Goal: Task Accomplishment & Management: Manage account settings

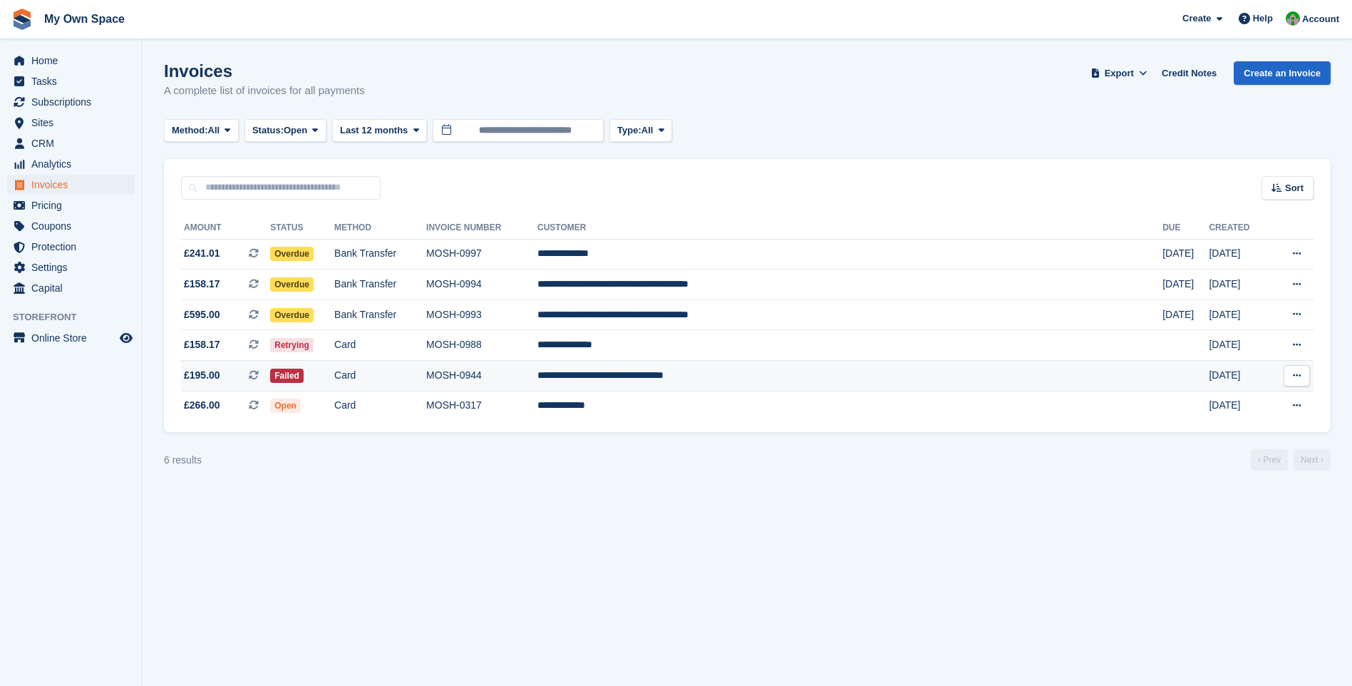
click at [426, 382] on td "Card" at bounding box center [380, 376] width 92 height 31
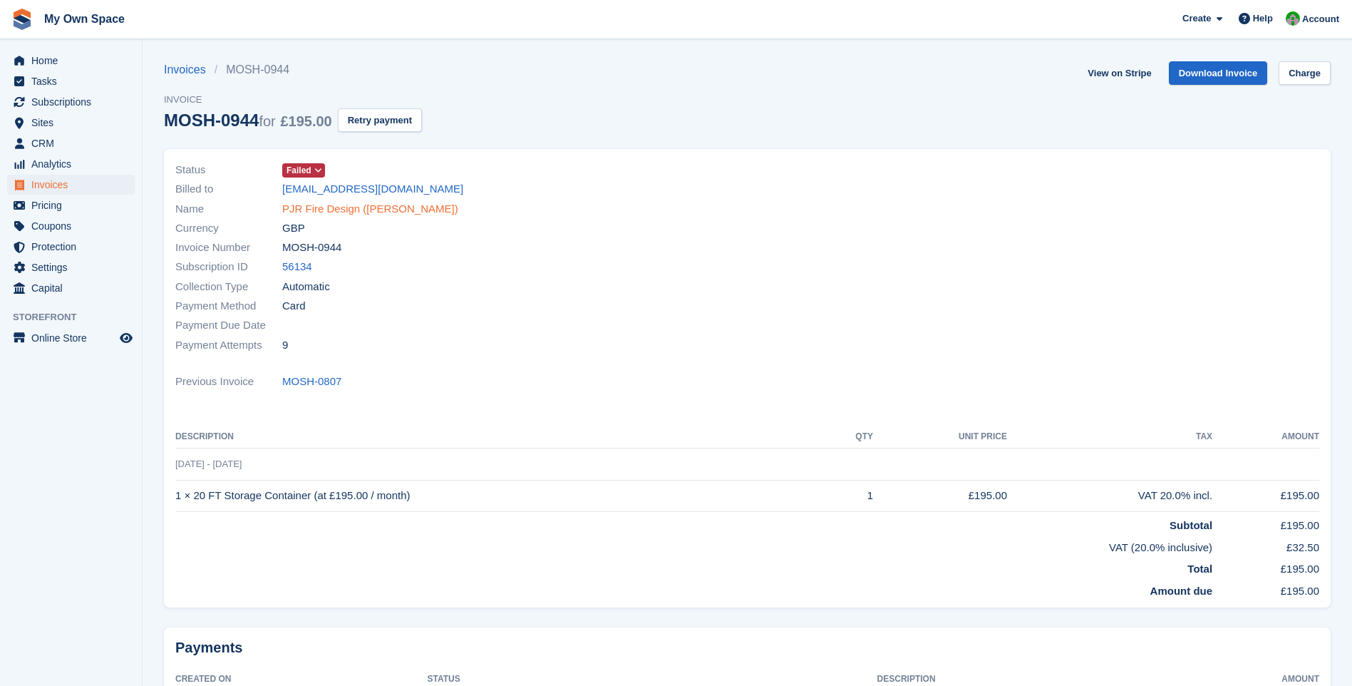
click at [361, 202] on link "PJR Fire Design ([PERSON_NAME])" at bounding box center [370, 209] width 176 height 16
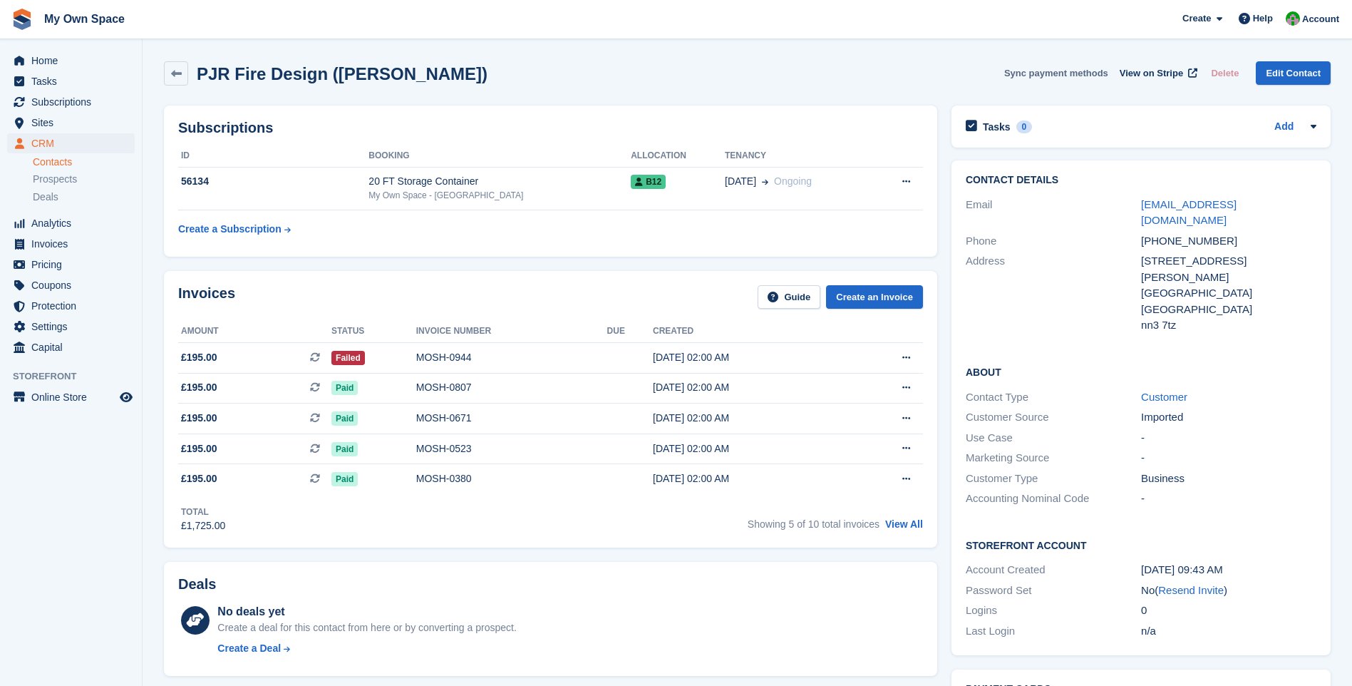
click at [1075, 78] on button "Sync payment methods" at bounding box center [1056, 73] width 104 height 24
click at [1162, 68] on span "View on Stripe" at bounding box center [1151, 73] width 63 height 14
click at [408, 182] on div "20 FT Storage Container" at bounding box center [500, 181] width 262 height 15
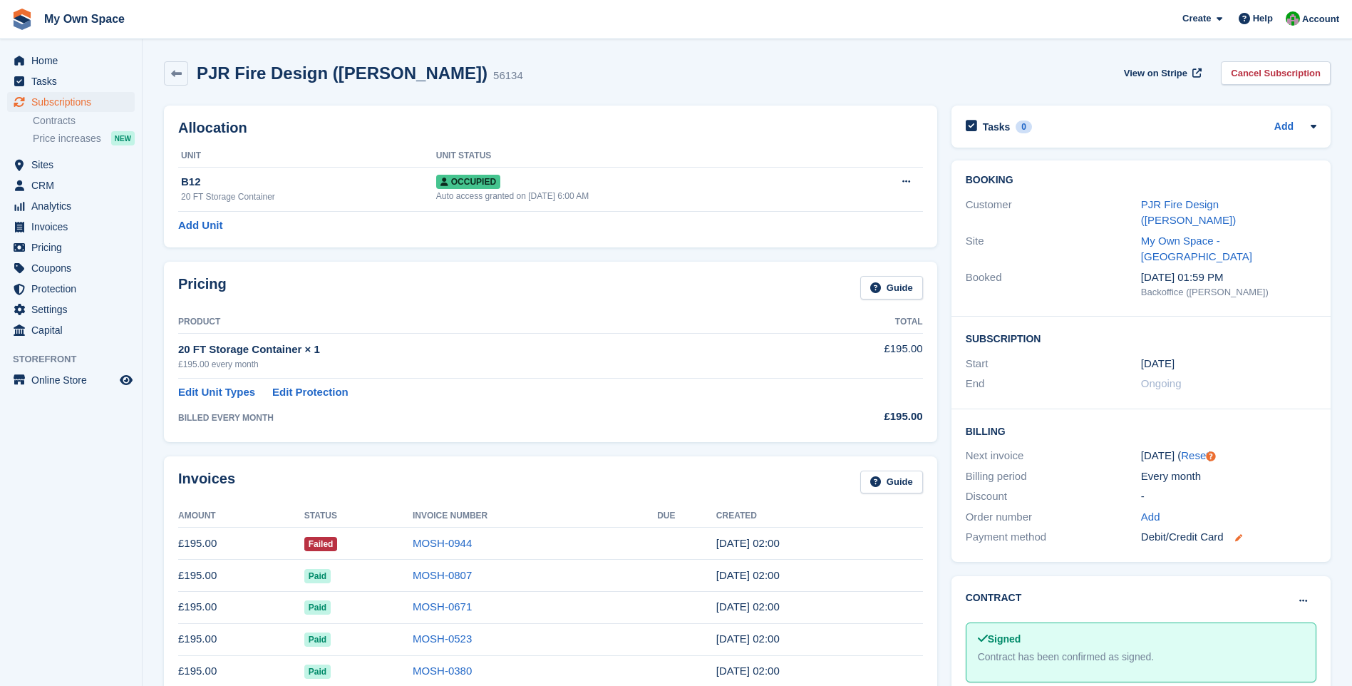
click at [1240, 534] on icon at bounding box center [1238, 537] width 7 height 7
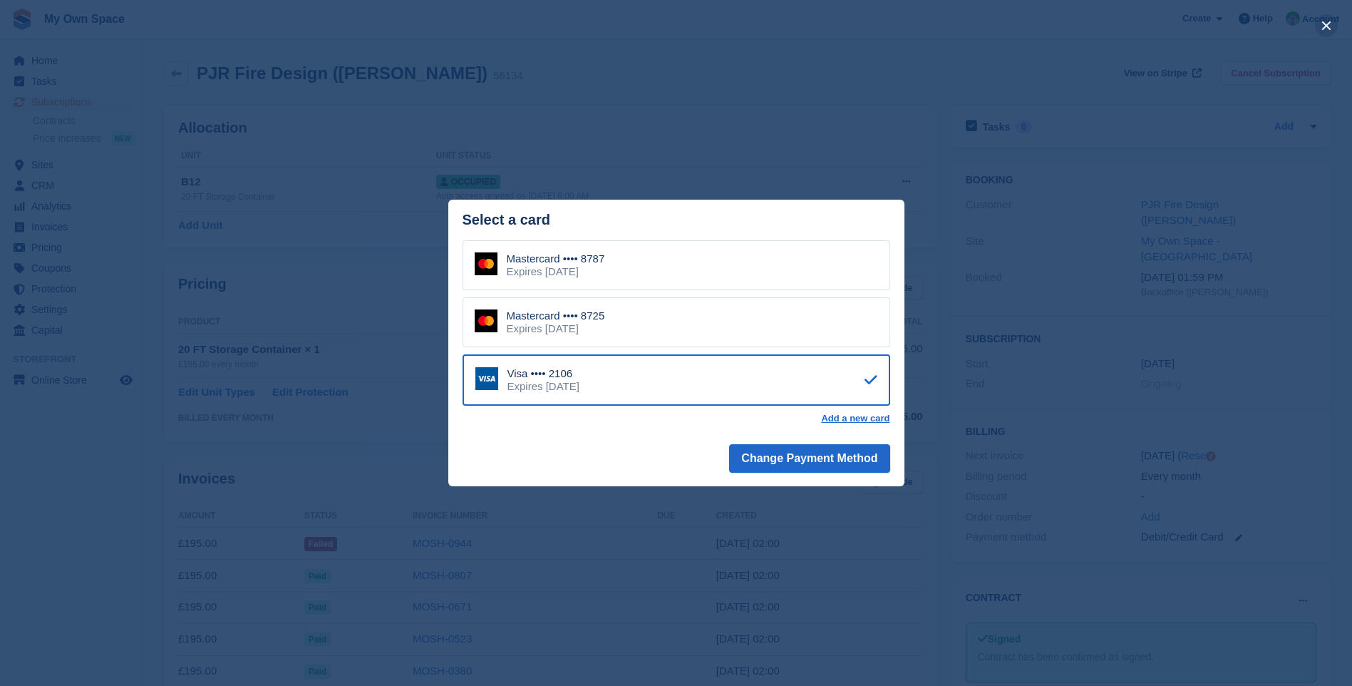
click at [1328, 24] on button "close" at bounding box center [1326, 25] width 23 height 23
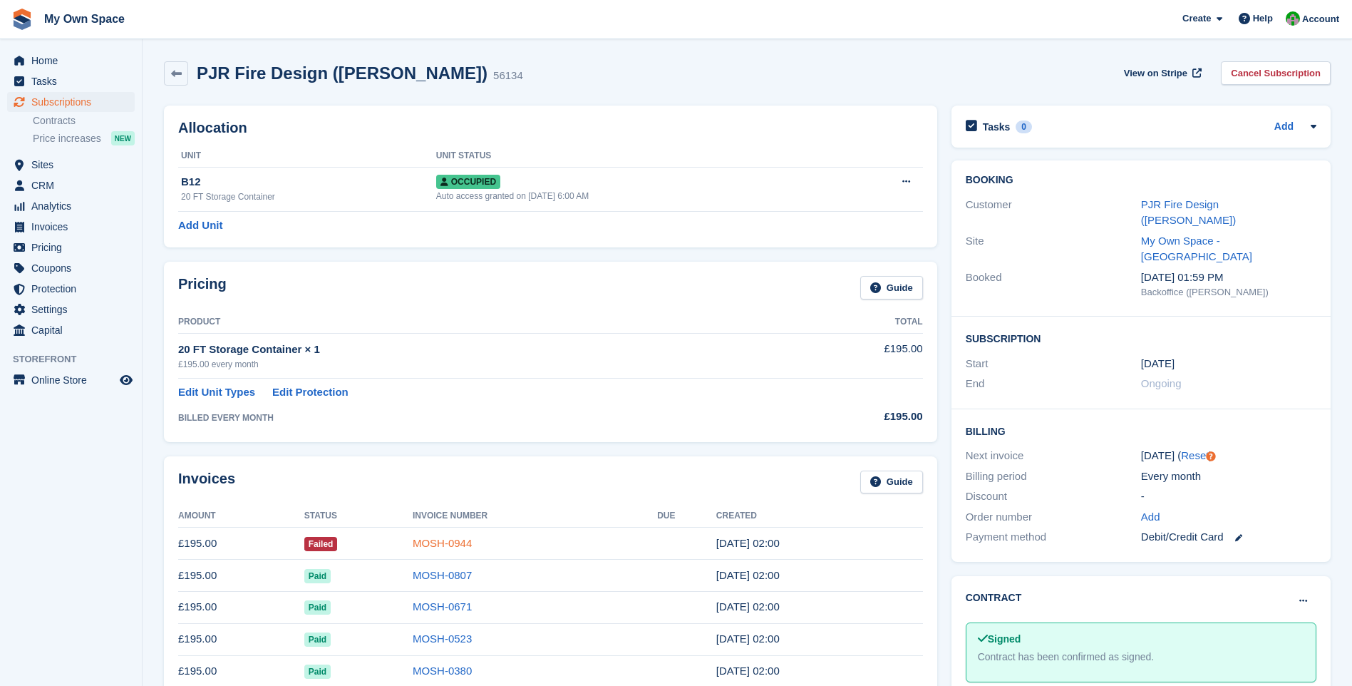
click at [442, 541] on link "MOSH-0944" at bounding box center [442, 543] width 59 height 12
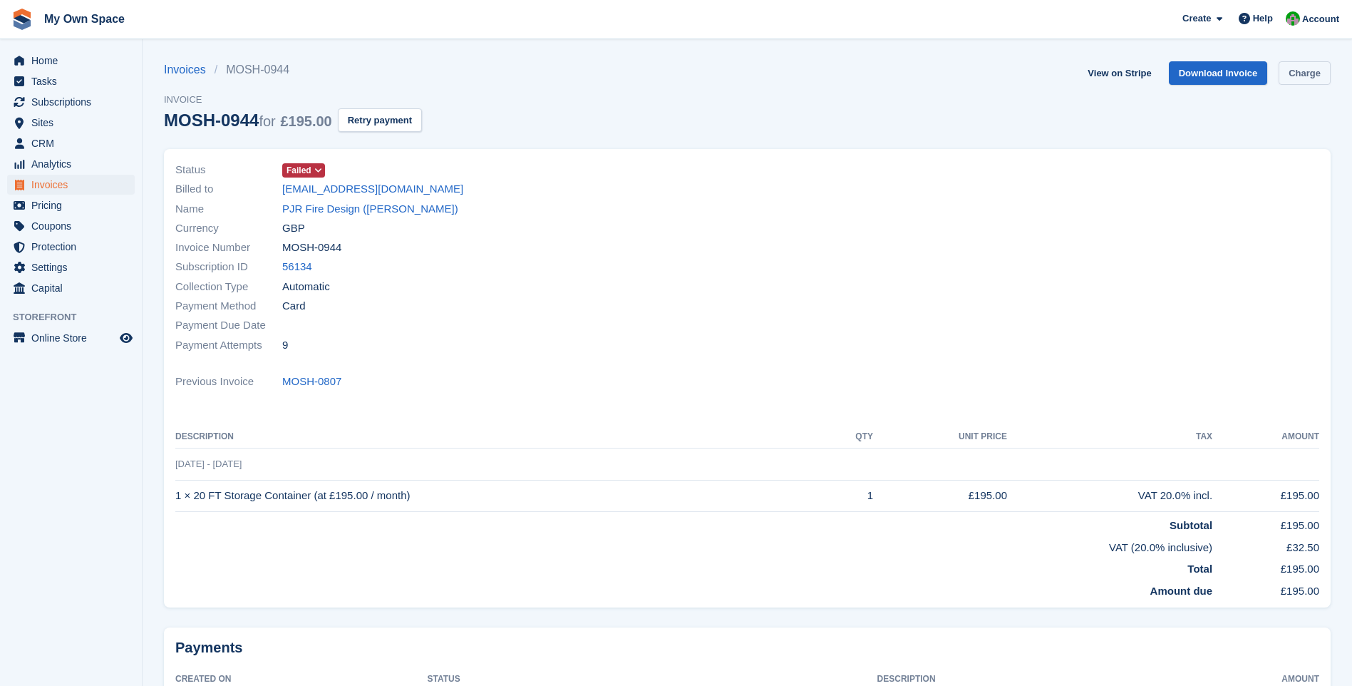
click at [1300, 76] on link "Charge" at bounding box center [1305, 73] width 52 height 24
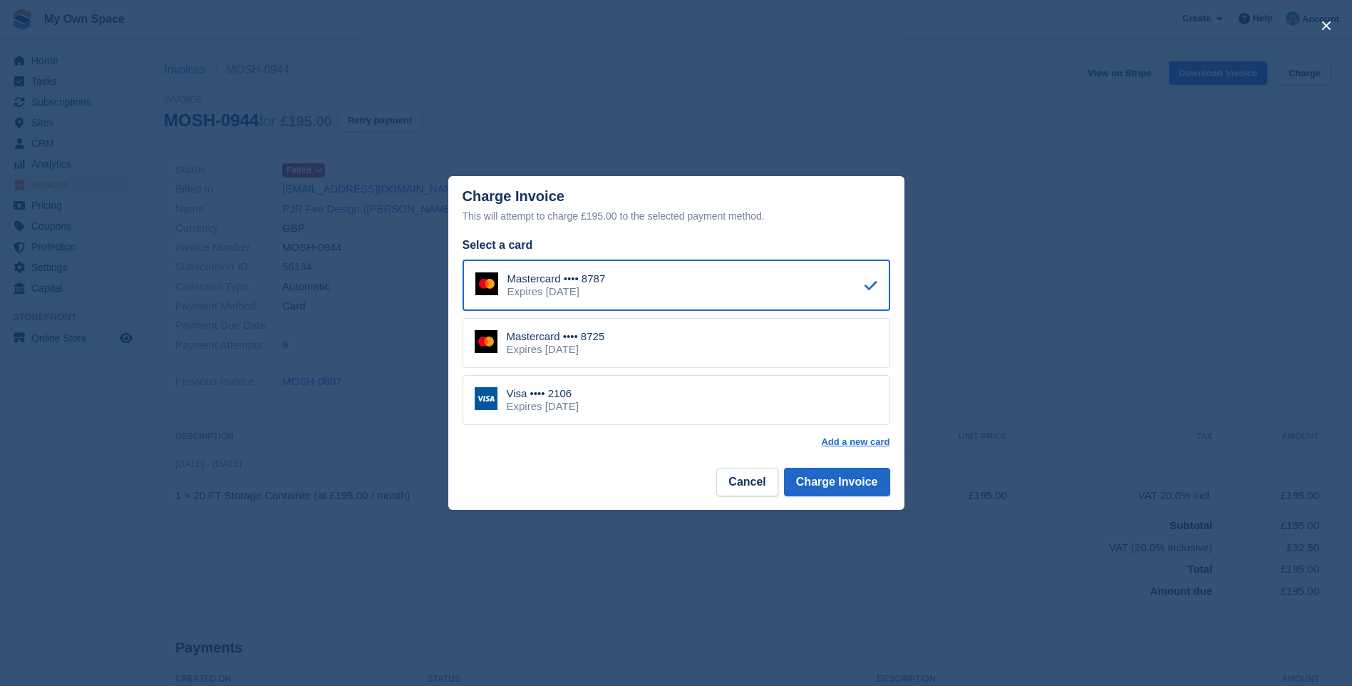
drag, startPoint x: 612, startPoint y: 401, endPoint x: 629, endPoint y: 407, distance: 17.4
click at [613, 401] on div "Visa •••• 2106 Expires May 2028" at bounding box center [677, 400] width 428 height 50
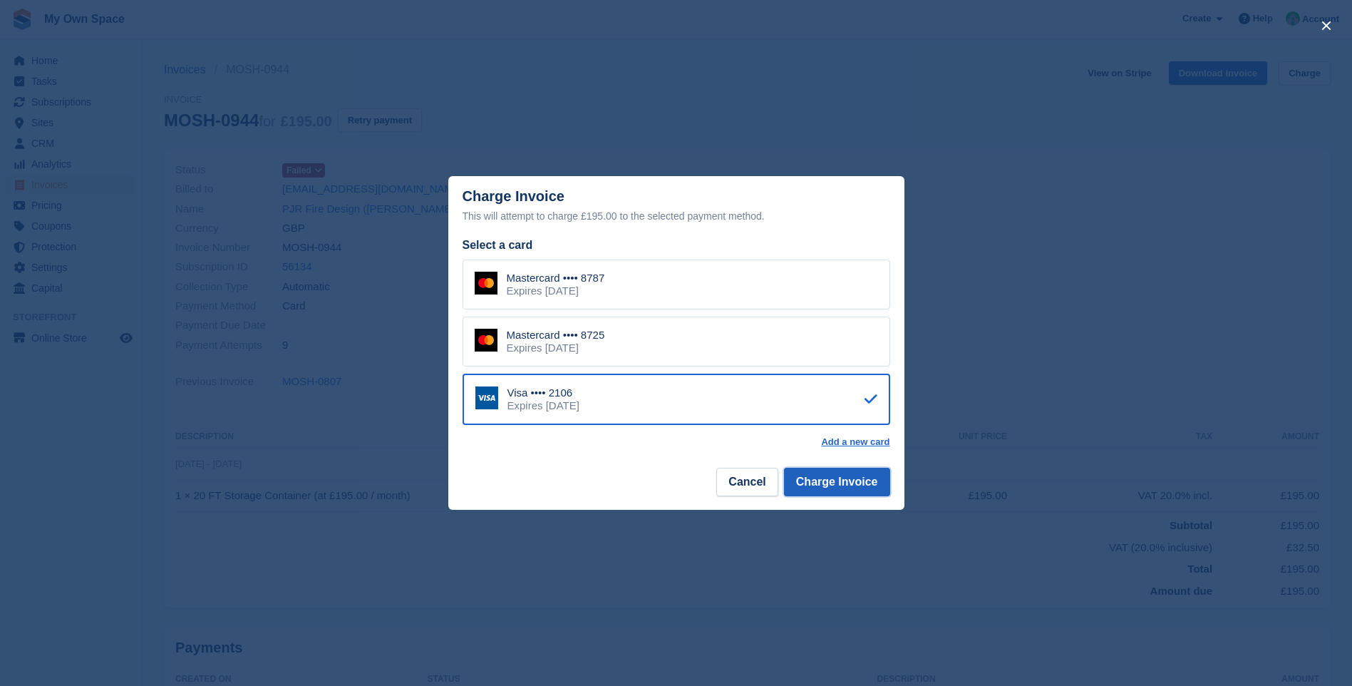
click at [836, 485] on button "Charge Invoice" at bounding box center [837, 482] width 106 height 29
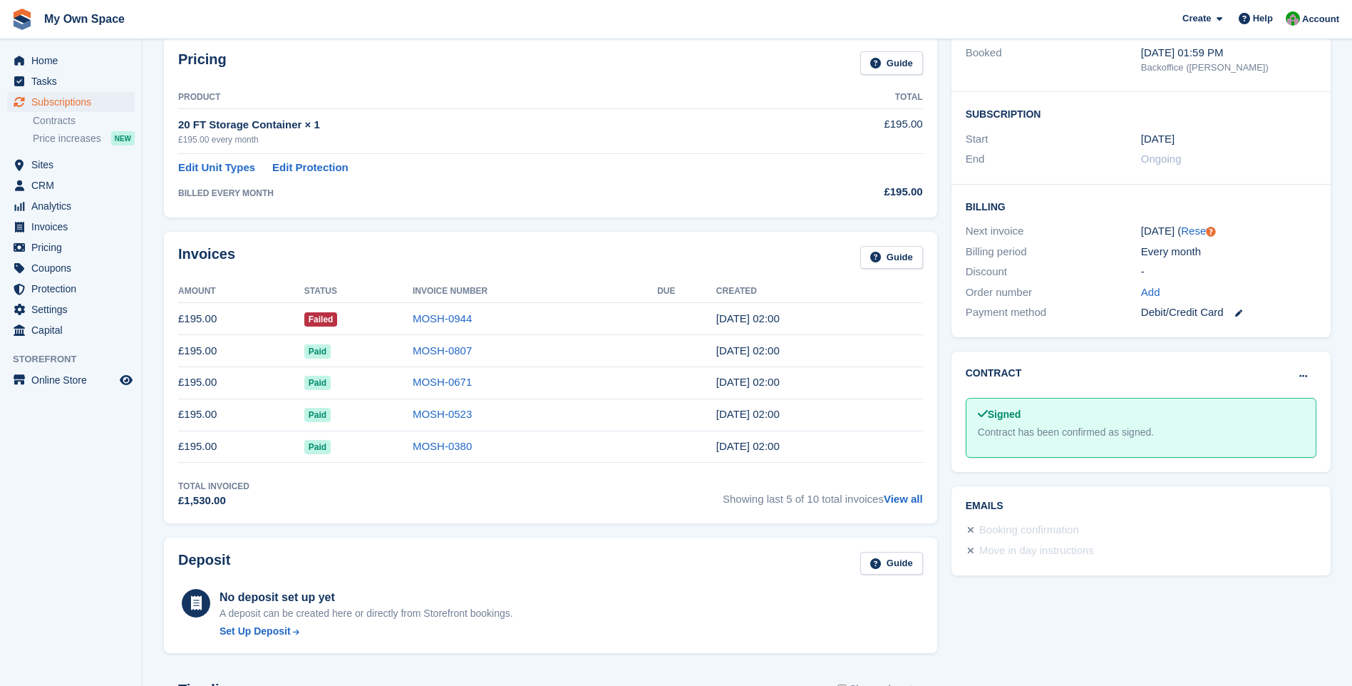
scroll to position [71, 0]
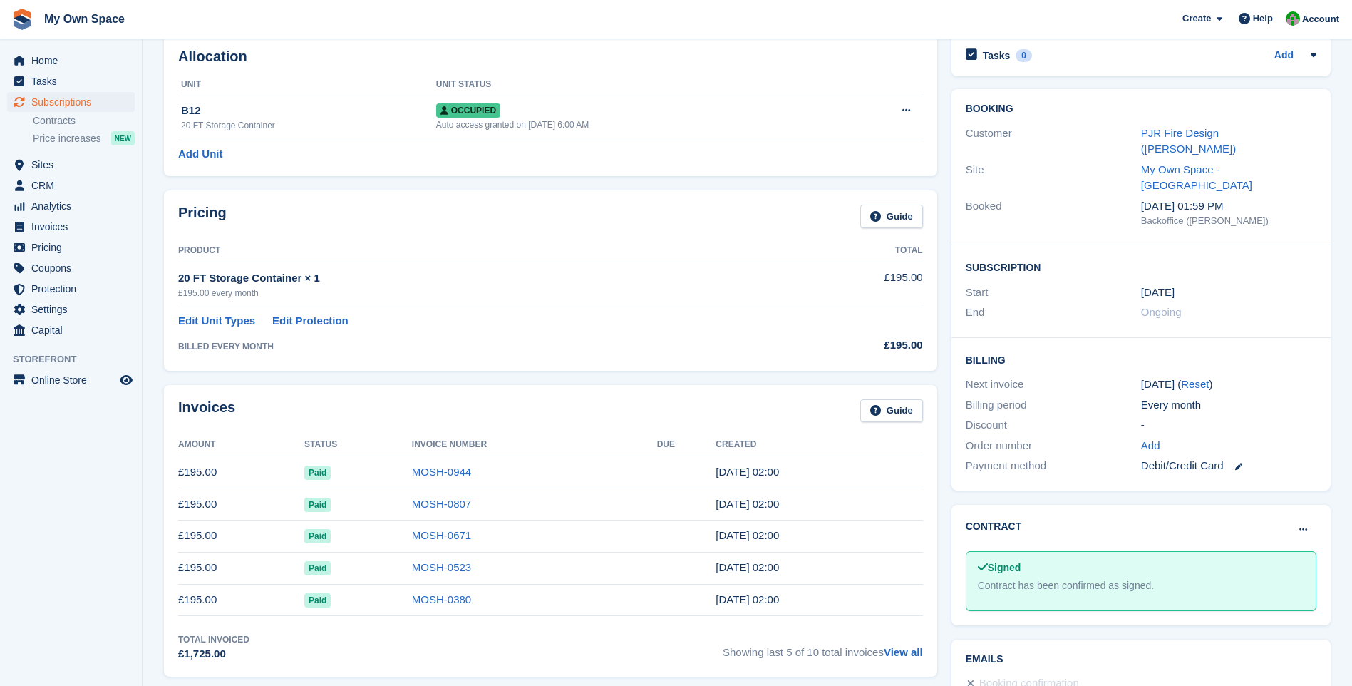
scroll to position [71, 0]
click at [58, 58] on span "Home" at bounding box center [74, 61] width 86 height 20
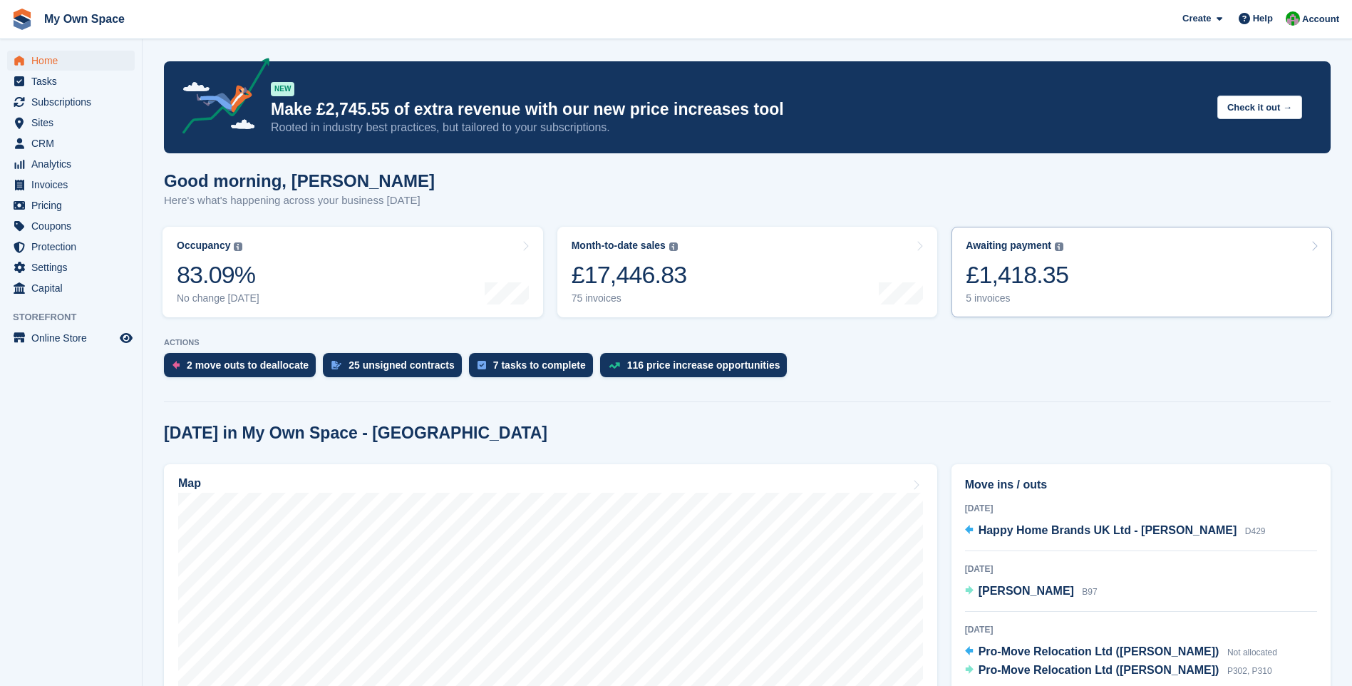
click at [993, 297] on div "5 invoices" at bounding box center [1017, 298] width 103 height 12
